Goal: Find specific page/section: Find specific page/section

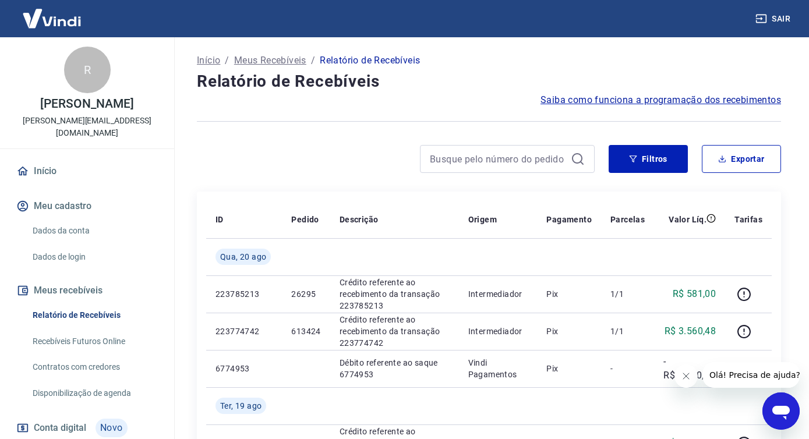
click at [108, 331] on link "Recebíveis Futuros Online" at bounding box center [94, 342] width 132 height 24
